Goal: Transaction & Acquisition: Purchase product/service

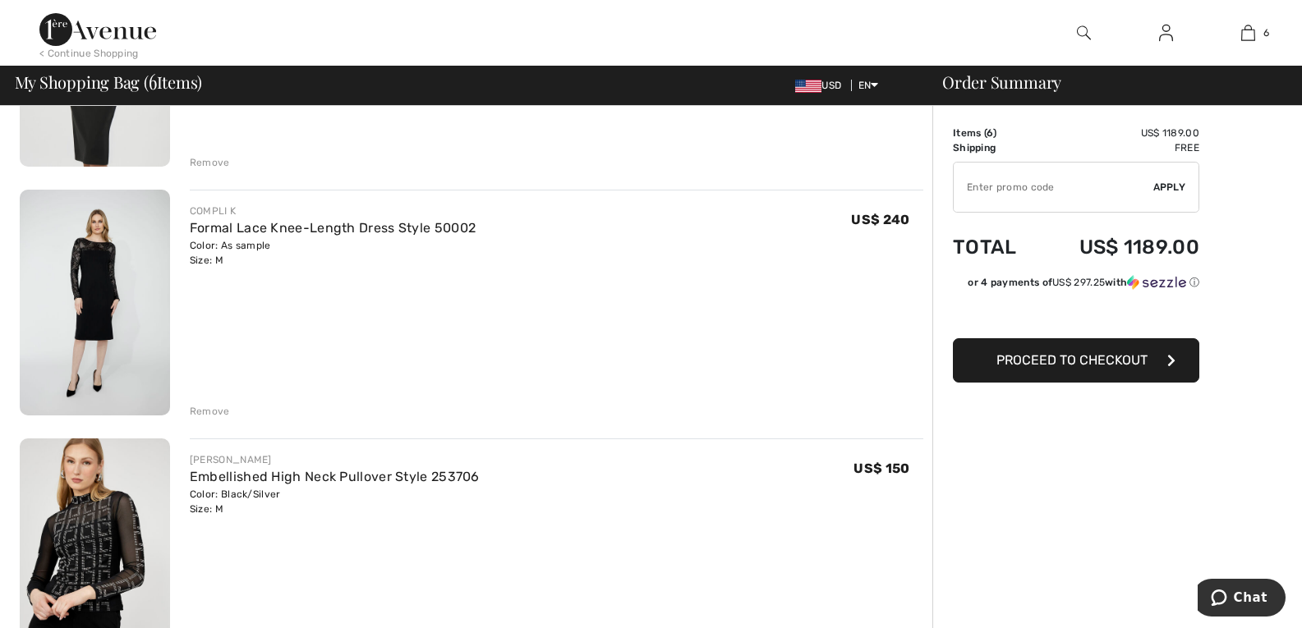
scroll to position [276, 0]
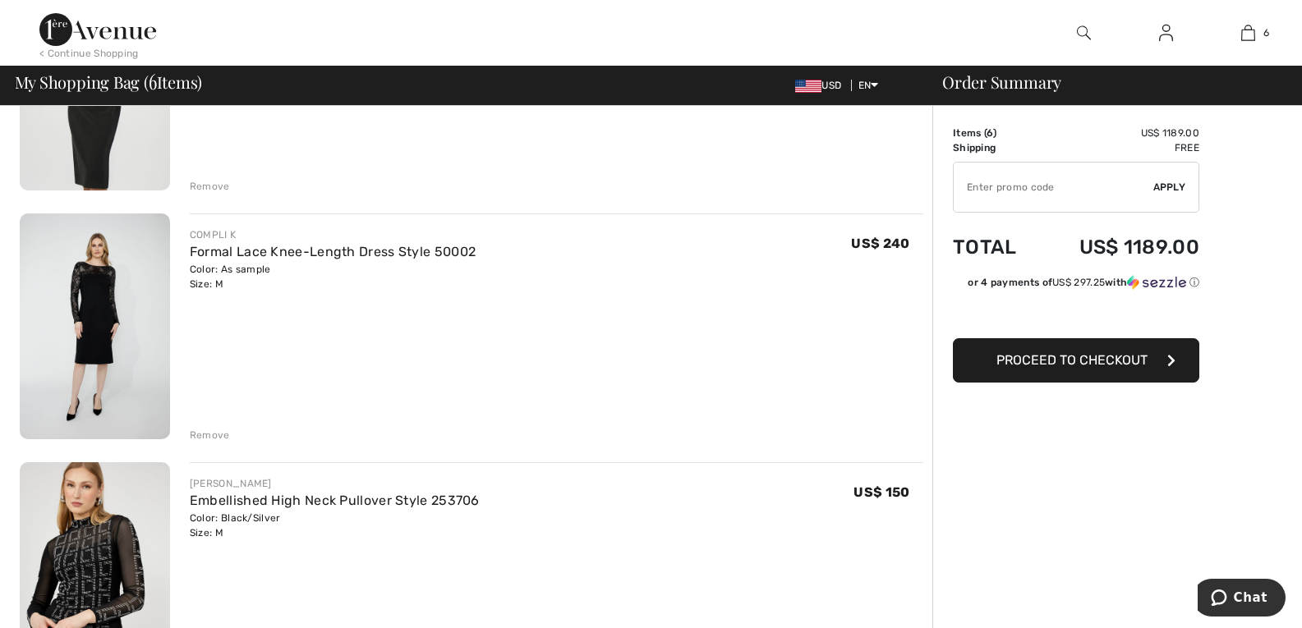
click at [222, 443] on div "Remove" at bounding box center [210, 435] width 40 height 15
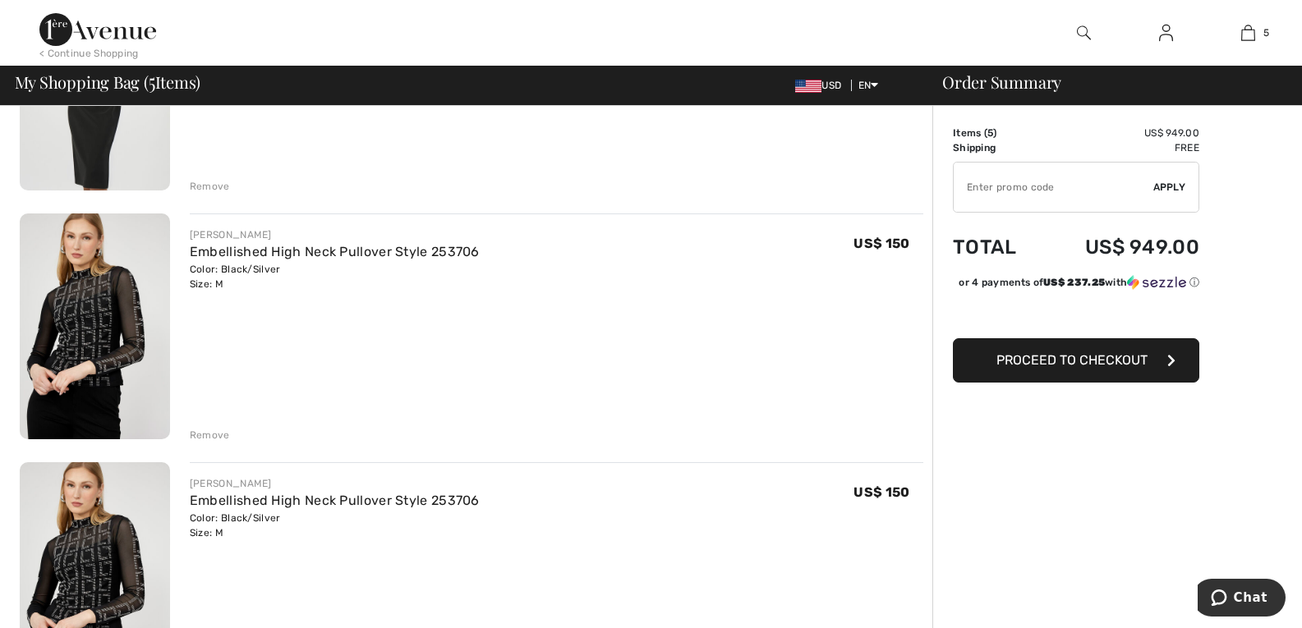
click at [222, 194] on div "Remove" at bounding box center [210, 186] width 40 height 15
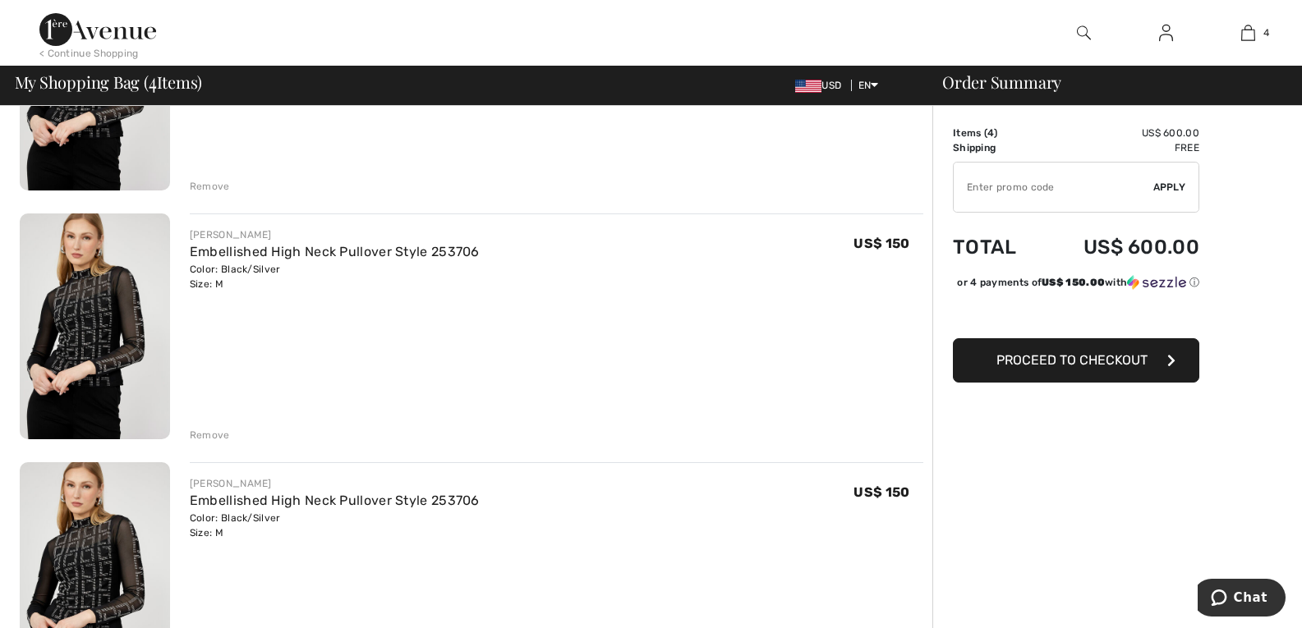
scroll to position [251, 0]
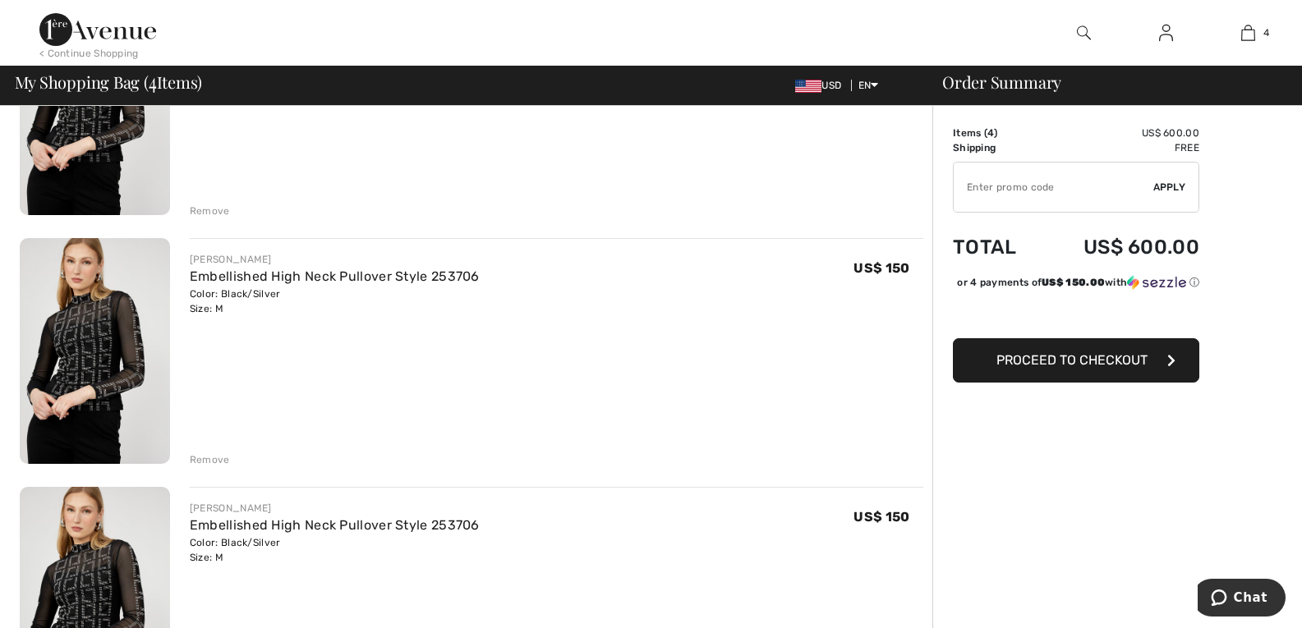
click at [225, 218] on div "Remove" at bounding box center [210, 211] width 40 height 15
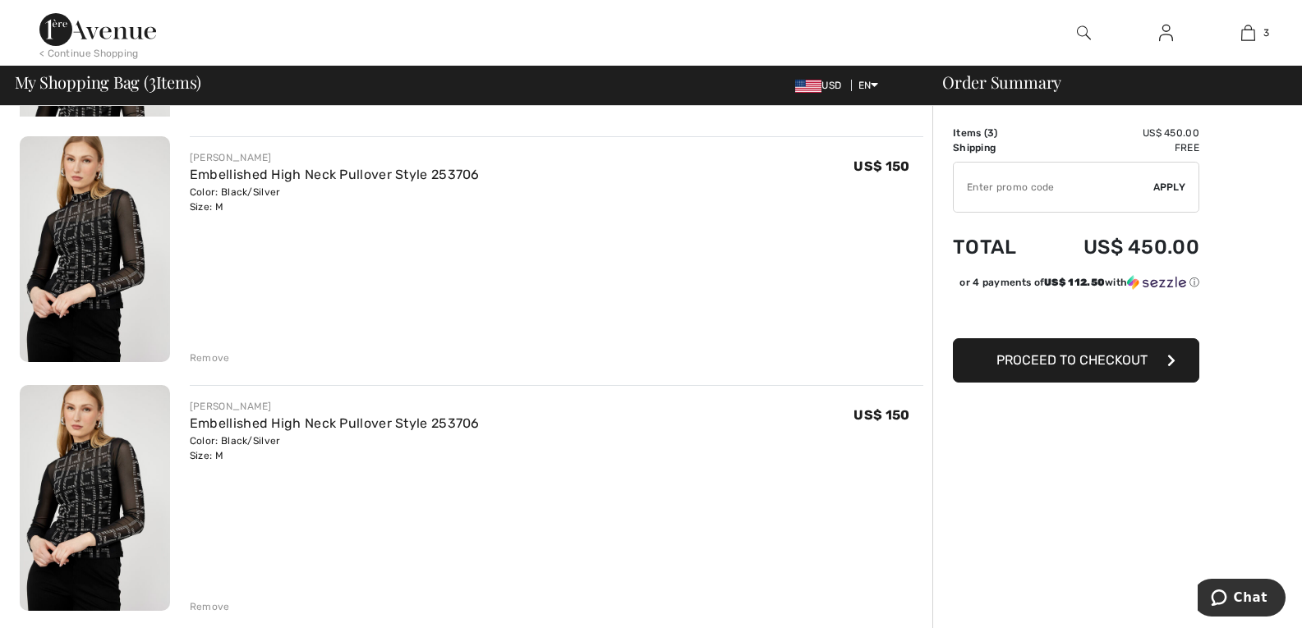
scroll to position [225, 0]
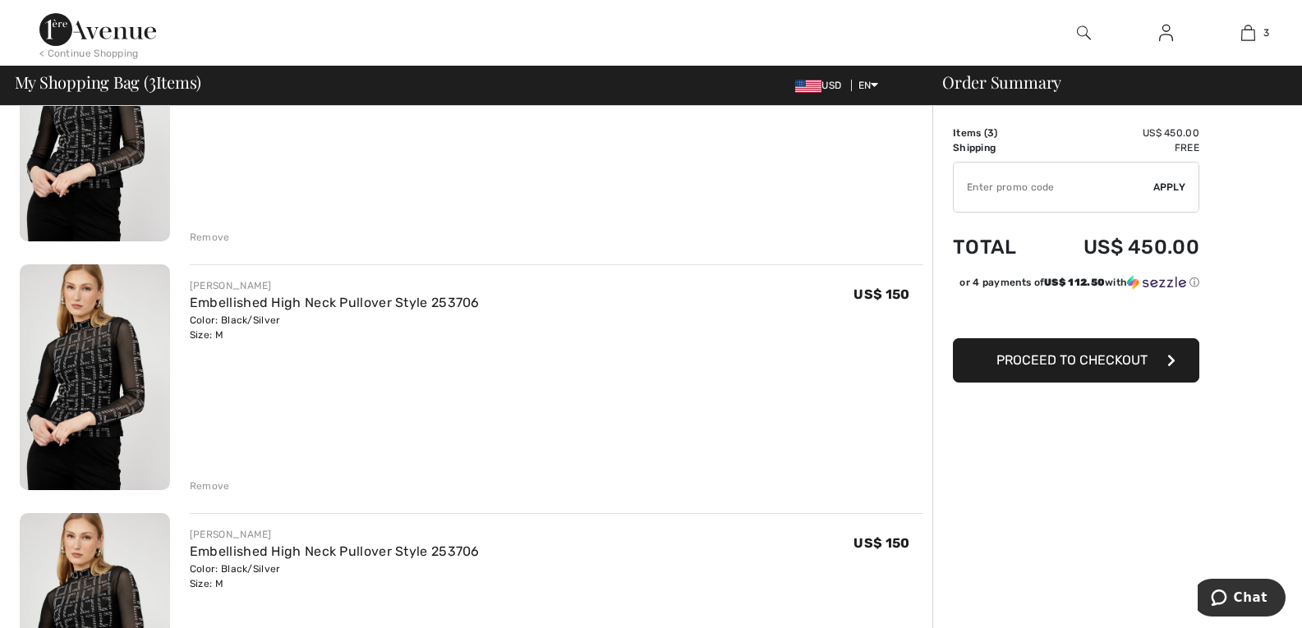
click at [214, 245] on div "Remove" at bounding box center [210, 237] width 40 height 15
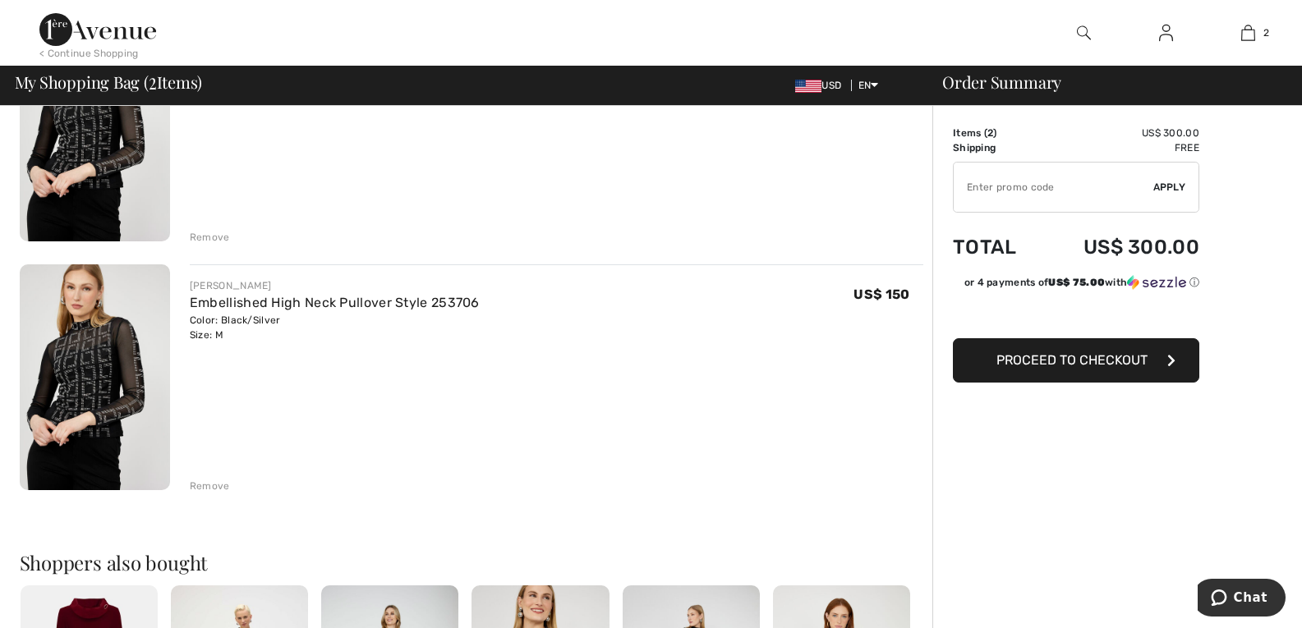
scroll to position [200, 0]
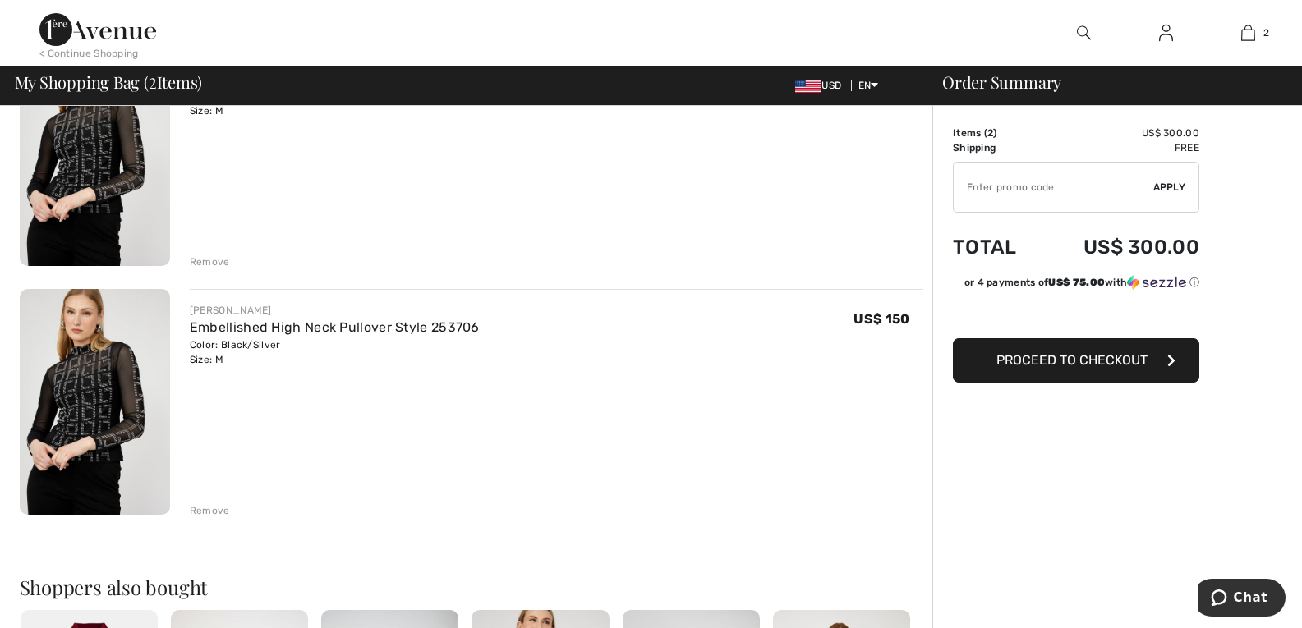
click at [212, 269] on div "Remove" at bounding box center [210, 262] width 40 height 15
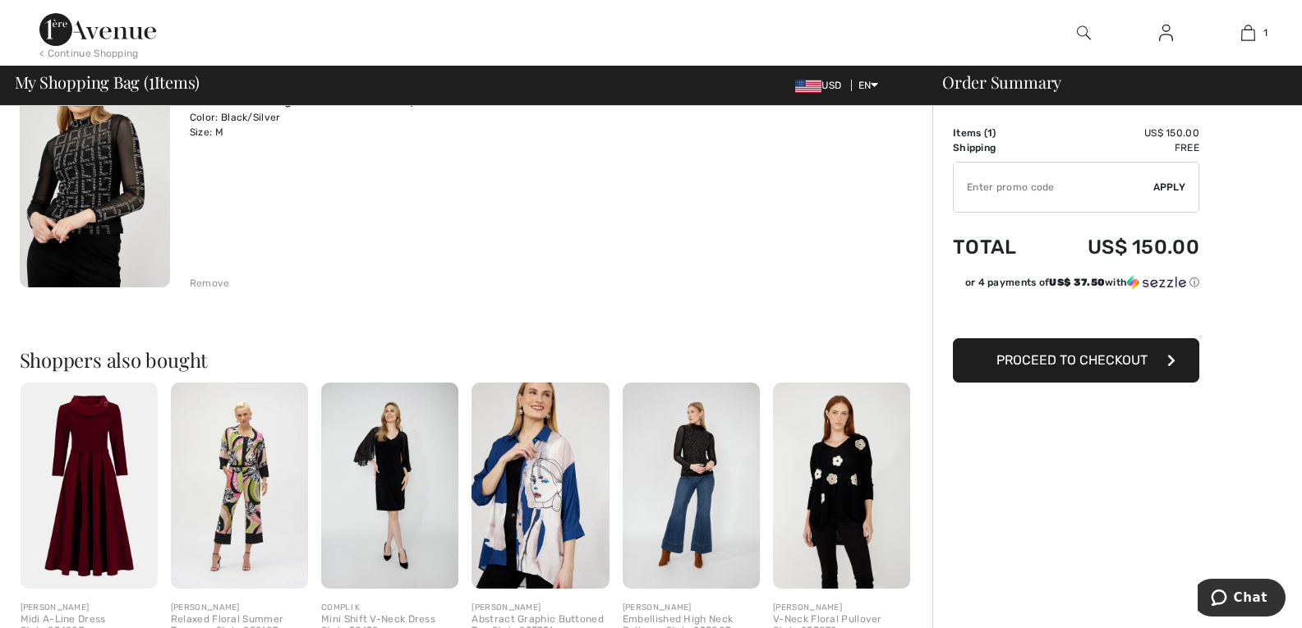
scroll to position [174, 0]
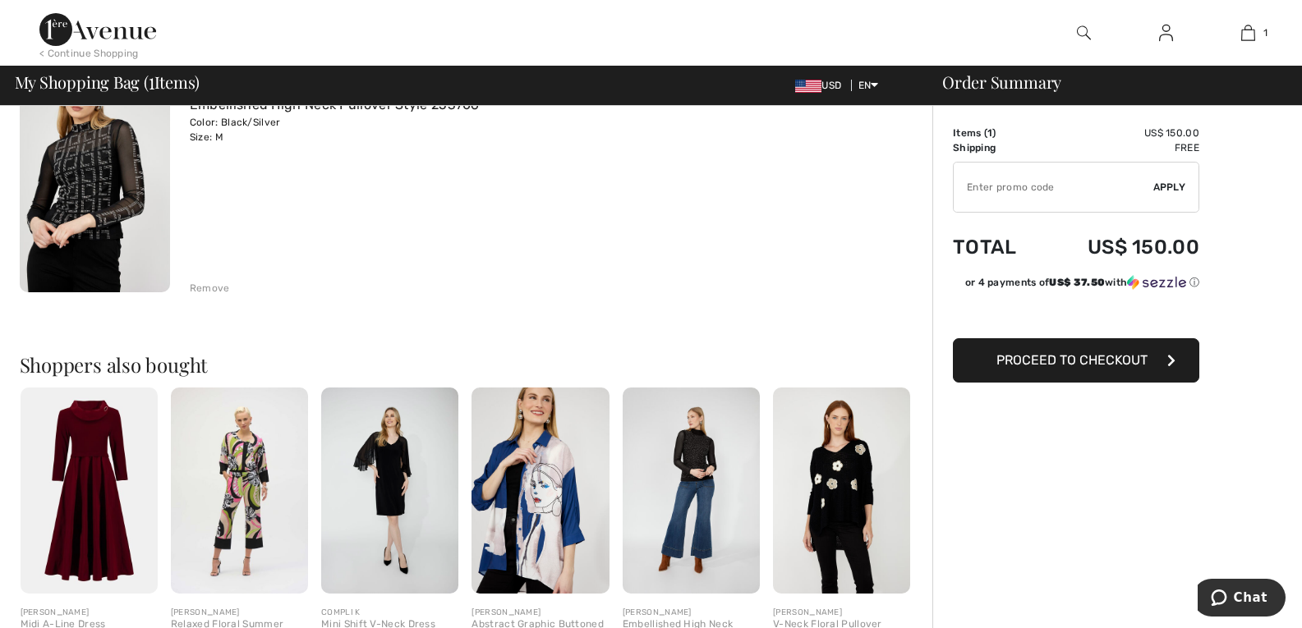
click at [1120, 366] on span "Proceed to Checkout" at bounding box center [1071, 360] width 151 height 16
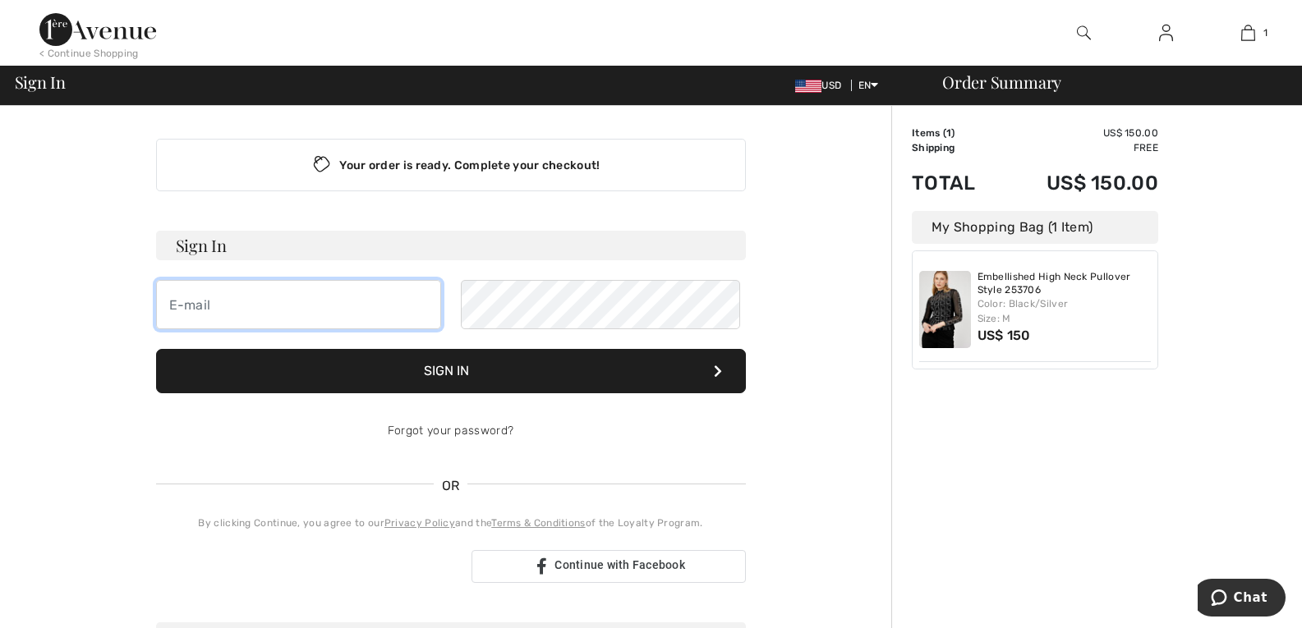
click at [293, 329] on input "email" at bounding box center [298, 304] width 285 height 49
type input "flolov2@gmail.com"
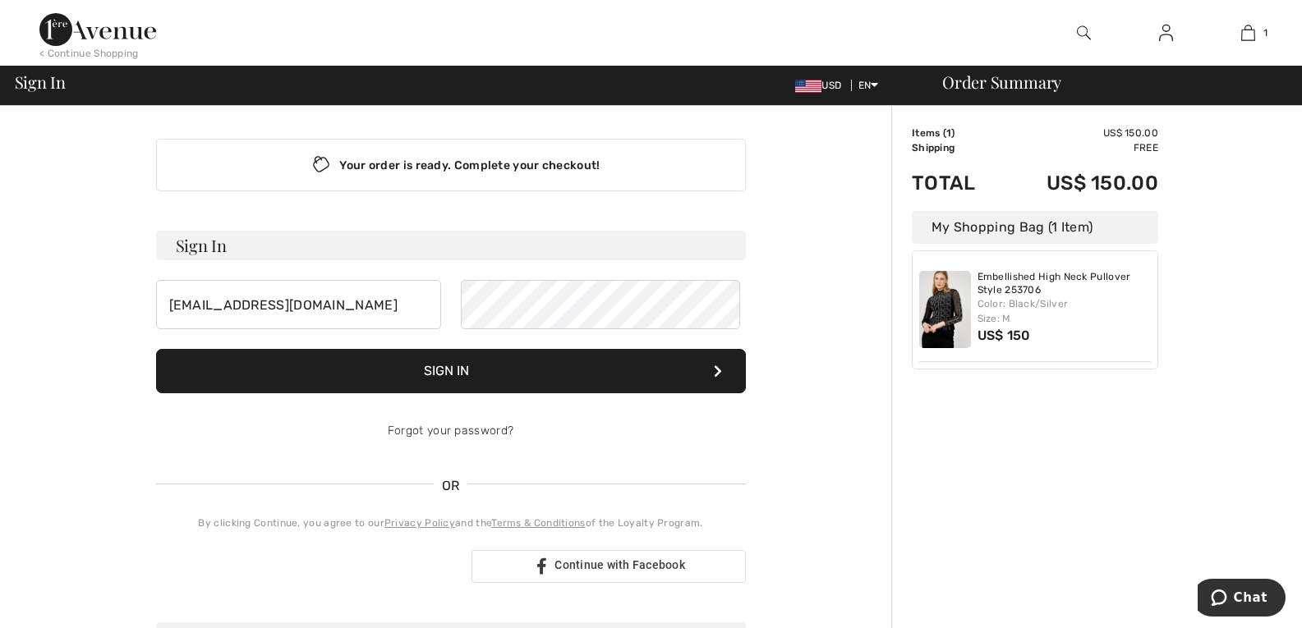
click at [424, 393] on button "Sign In" at bounding box center [451, 371] width 590 height 44
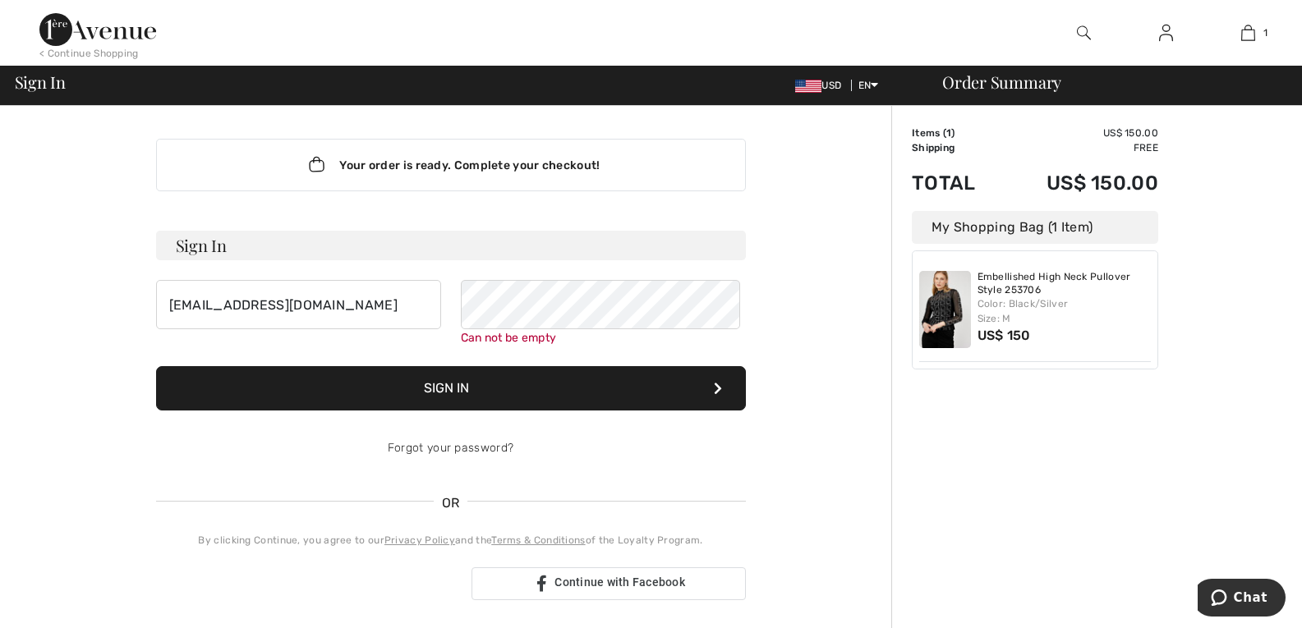
click at [528, 181] on div "Your order is ready. Complete your checkout!" at bounding box center [451, 165] width 590 height 53
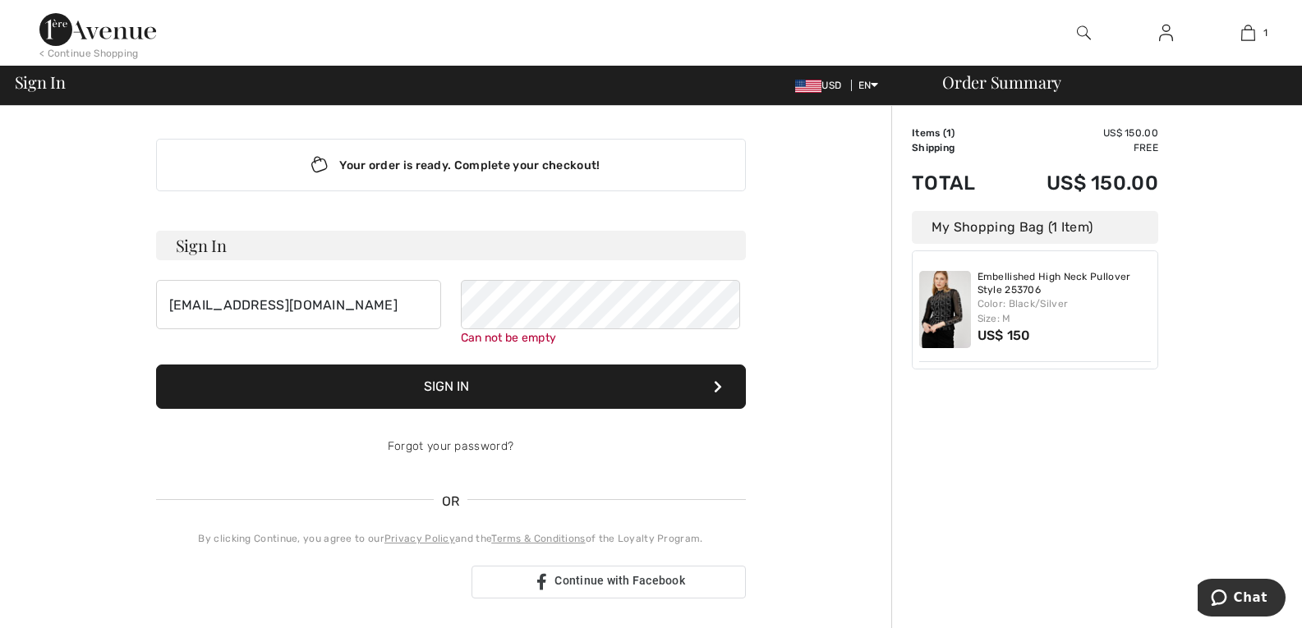
click at [724, 409] on button "Sign In" at bounding box center [451, 387] width 590 height 44
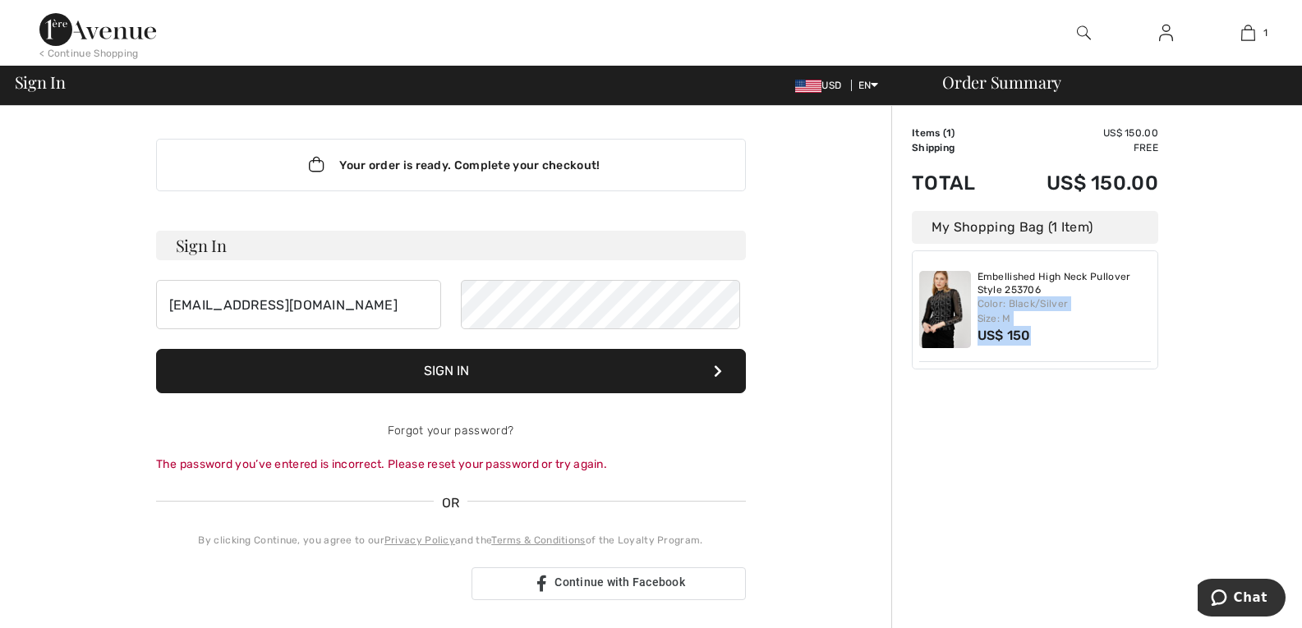
drag, startPoint x: 1290, startPoint y: 314, endPoint x: 1288, endPoint y: 365, distance: 51.0
click at [1292, 361] on div "Order Summary Details Items ( 1 ) US$ 150.00 Promo code US$ 0.00 Shipping Free …" at bounding box center [1096, 585] width 411 height 958
click at [408, 546] on link "Privacy Policy" at bounding box center [419, 540] width 71 height 11
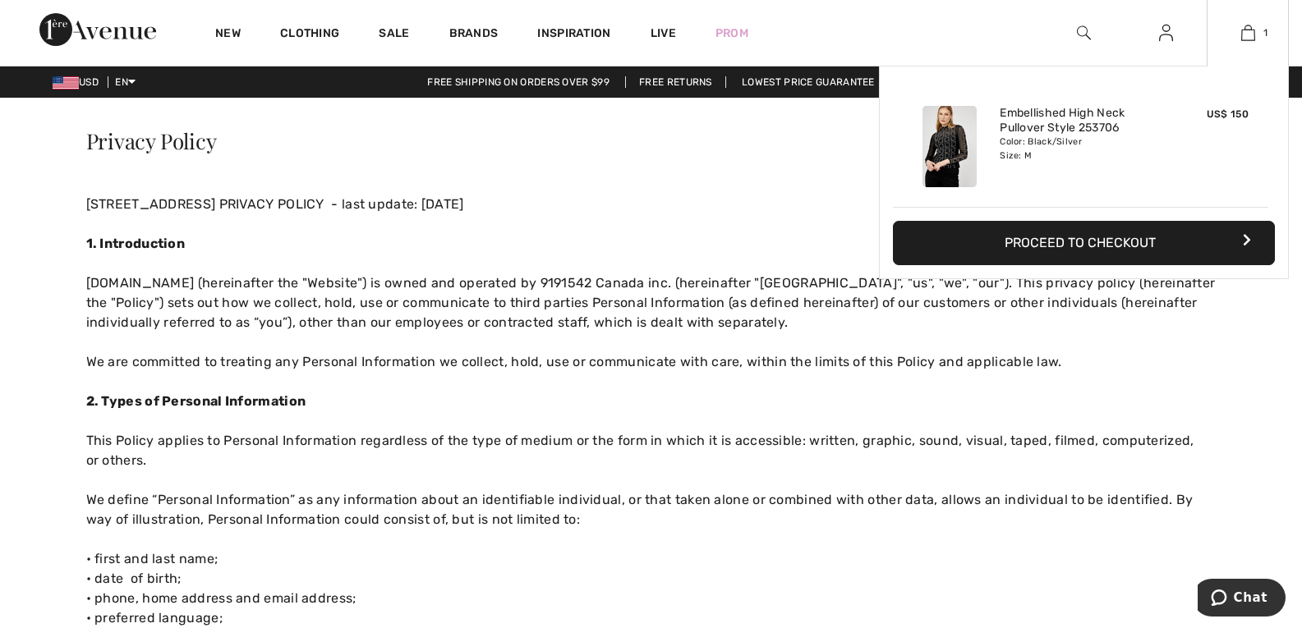
click at [1164, 261] on button "Proceed to Checkout" at bounding box center [1084, 243] width 382 height 44
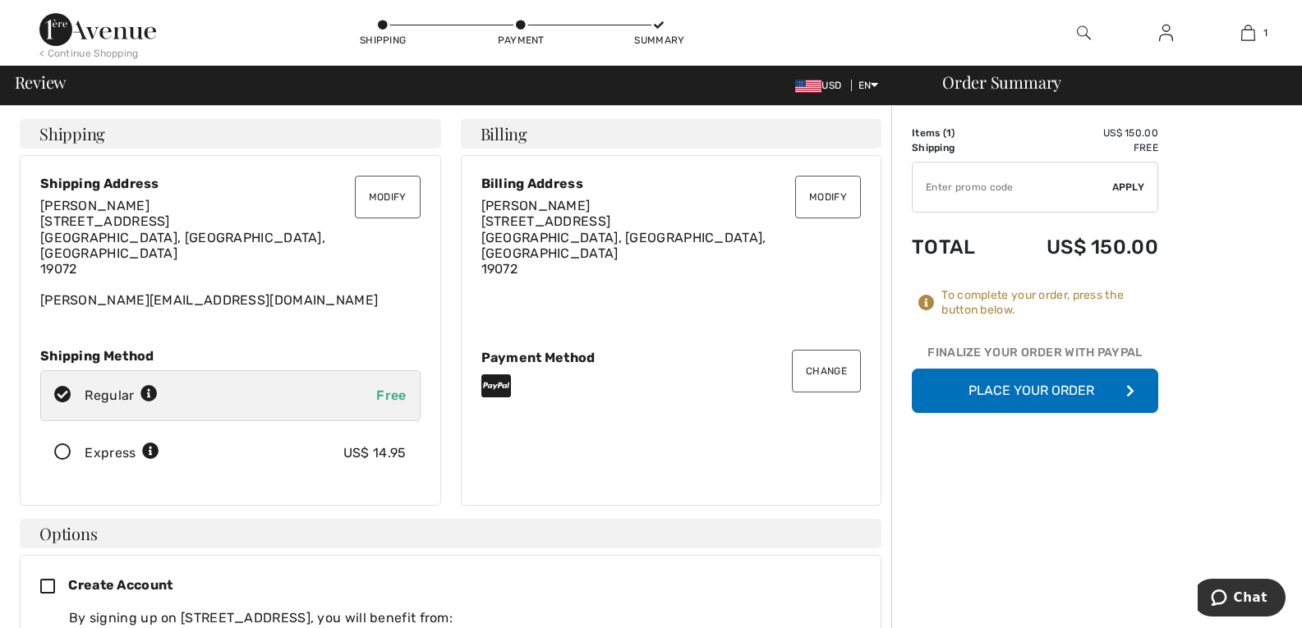
click at [1022, 412] on button "Place Your Order" at bounding box center [1035, 391] width 246 height 44
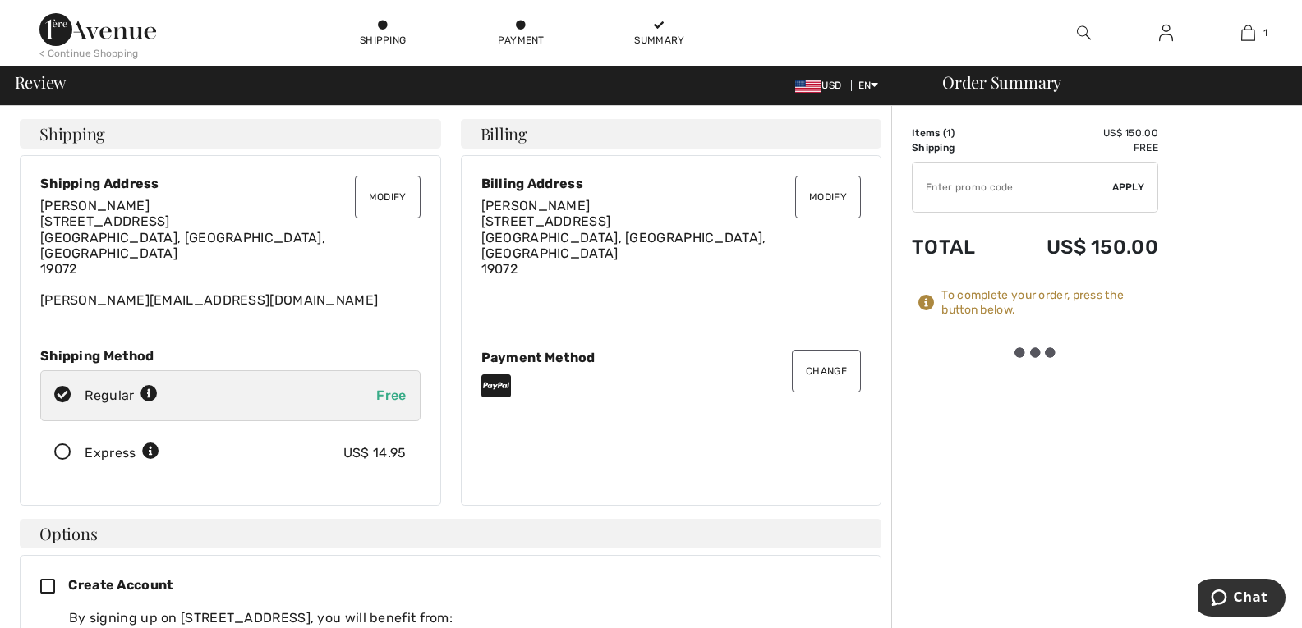
click at [1040, 358] on div at bounding box center [1035, 352] width 46 height 11
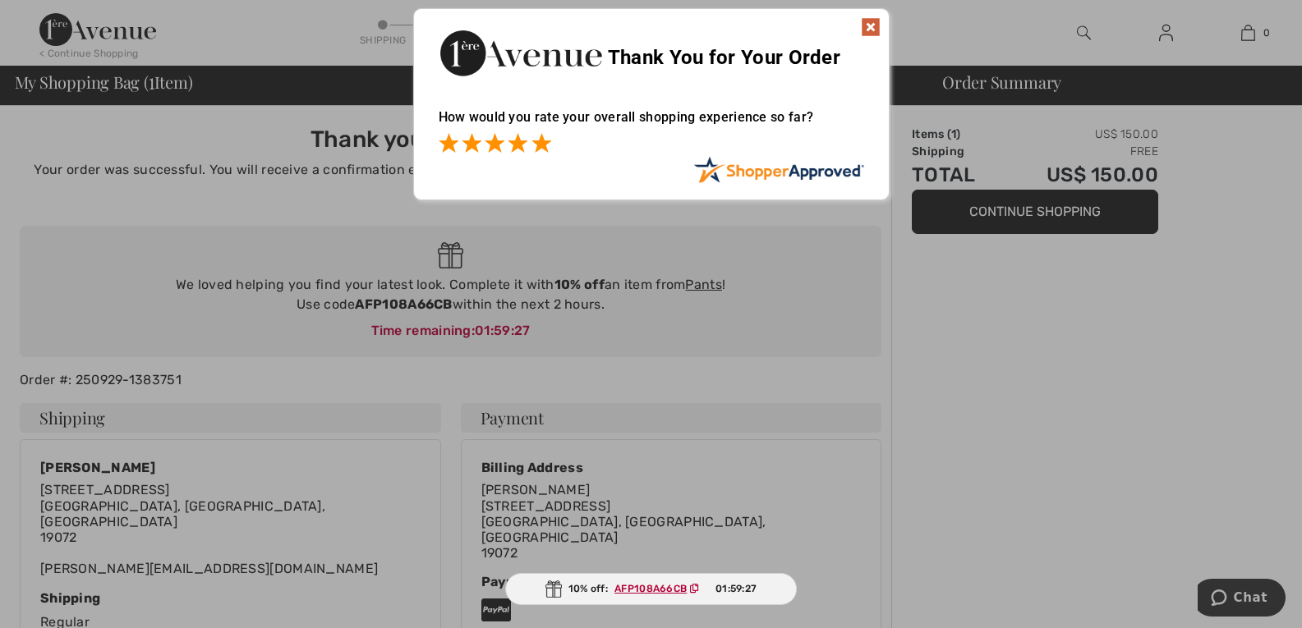
click at [540, 143] on span at bounding box center [541, 143] width 20 height 20
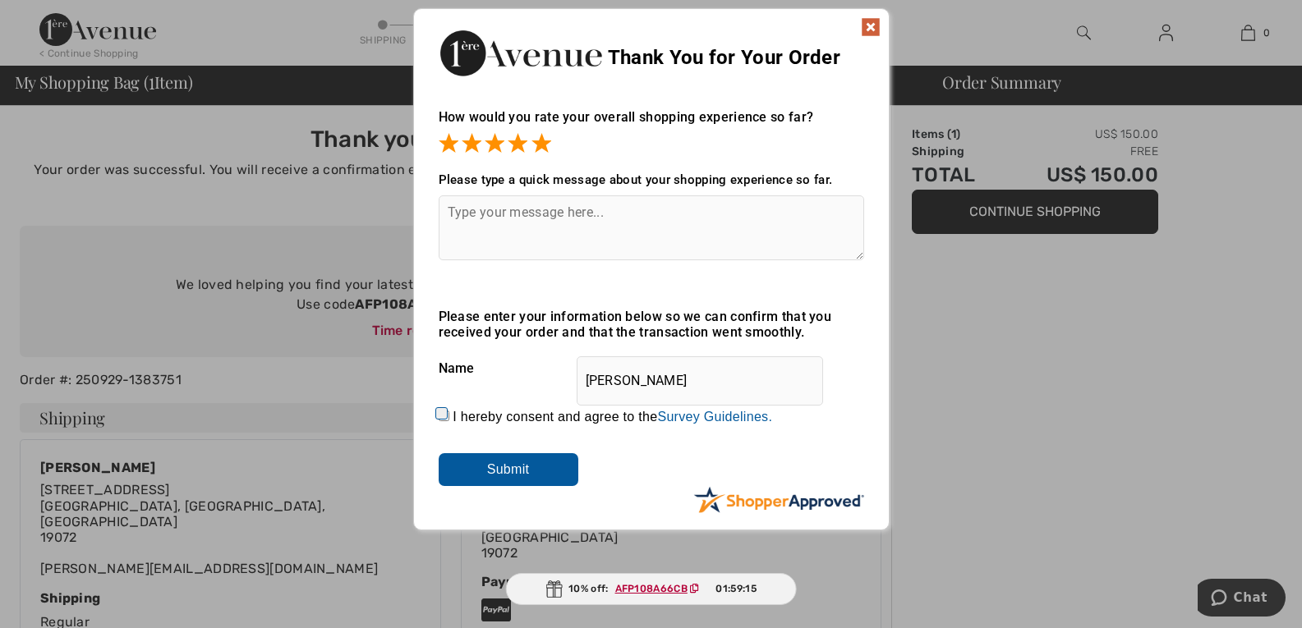
click at [490, 215] on textarea at bounding box center [651, 227] width 425 height 65
type textarea "easy"
click at [492, 469] on input "Submit" at bounding box center [509, 469] width 140 height 33
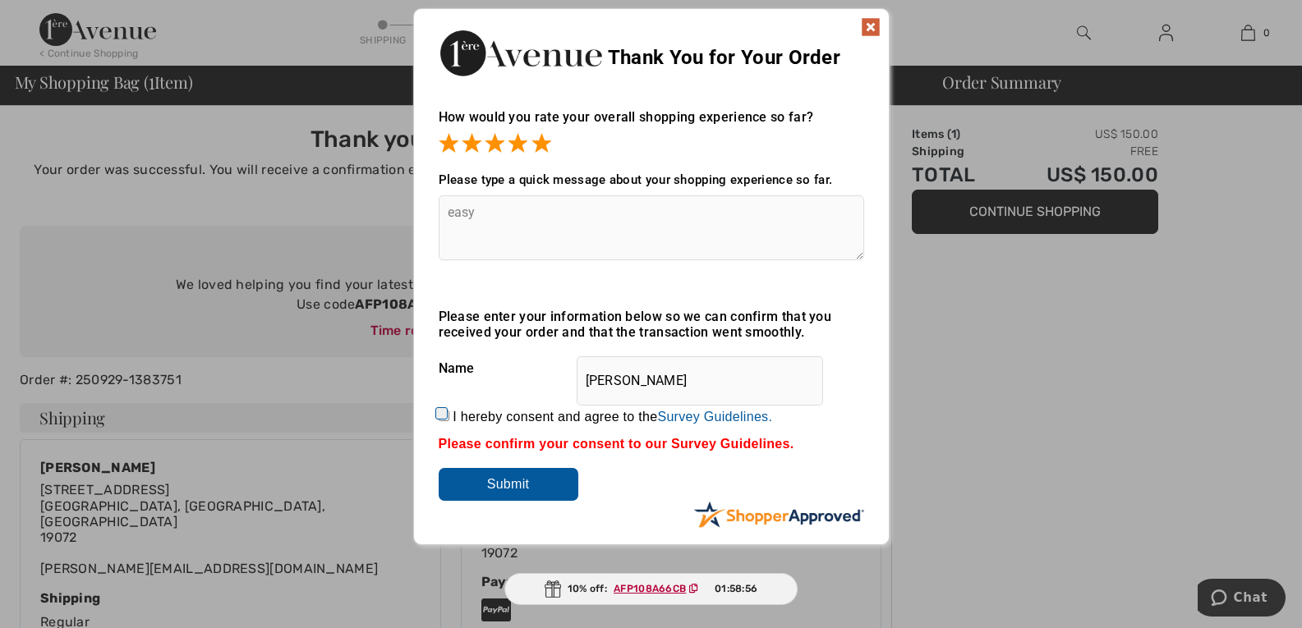
click at [541, 471] on input "Submit" at bounding box center [509, 484] width 140 height 33
click at [439, 413] on input "I hereby consent and agree to the By submitting a review, you grant permission …" at bounding box center [444, 416] width 11 height 11
checkbox input "true"
click at [869, 17] on img at bounding box center [871, 27] width 20 height 20
